Goal: Transaction & Acquisition: Purchase product/service

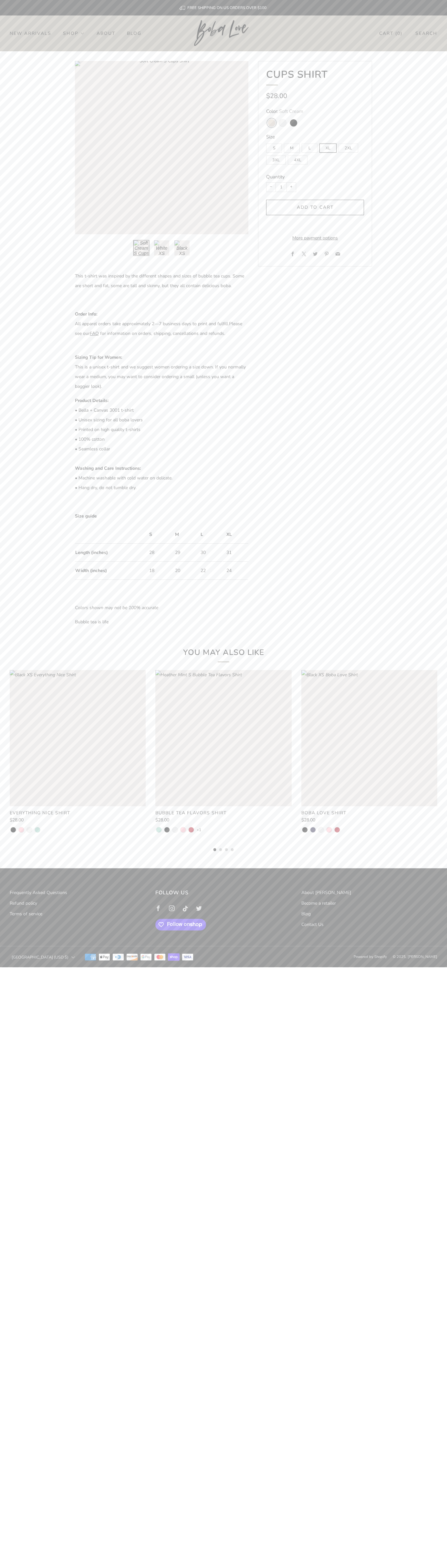
click at [312, 925] on link "Contact Us" at bounding box center [312, 925] width 23 height 6
click at [315, 208] on div "submit" at bounding box center [315, 208] width 6 height 6
click at [390, 33] on link "Cart ( 0 )" at bounding box center [390, 33] width 23 height 10
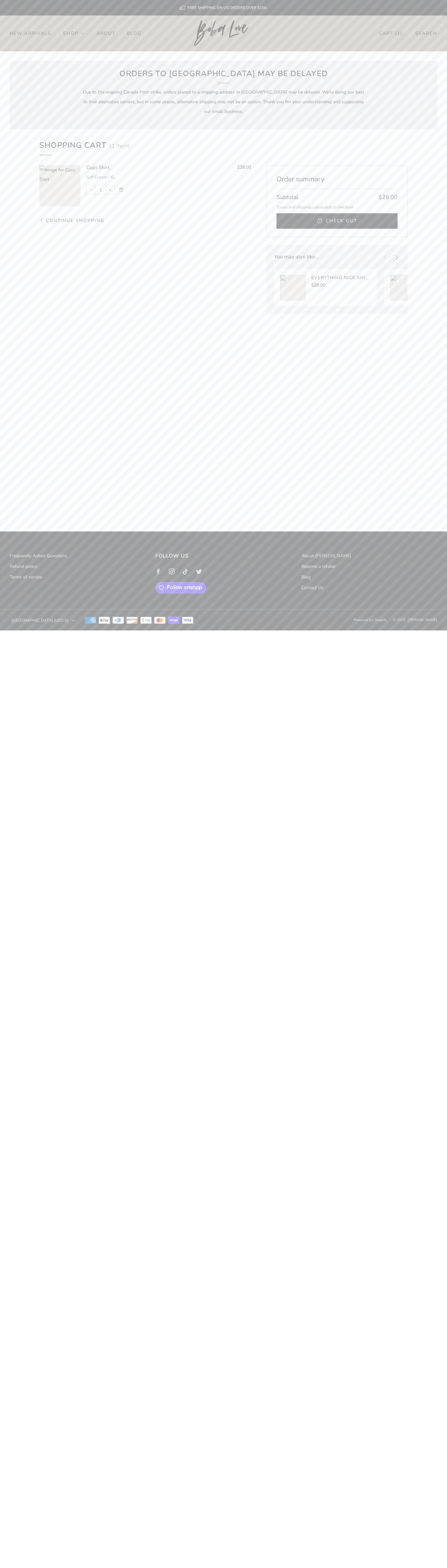
click at [337, 221] on span "Check Out" at bounding box center [341, 221] width 31 height 10
